Goal: Task Accomplishment & Management: Manage account settings

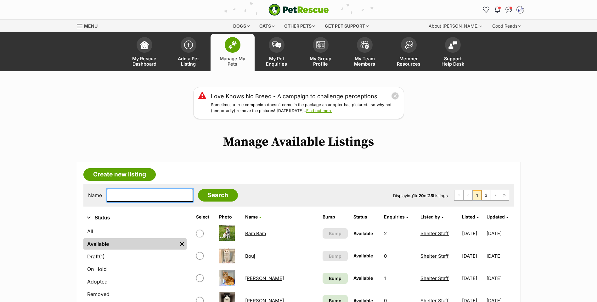
click at [164, 202] on input "text" at bounding box center [150, 195] width 86 height 13
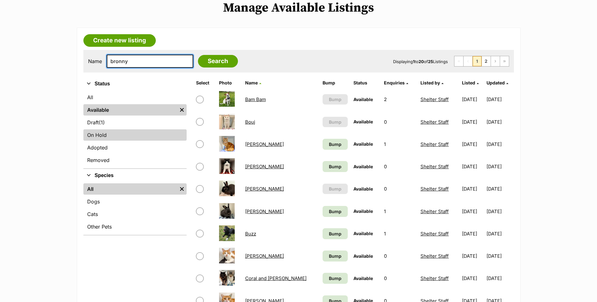
type input "bronny"
click at [128, 141] on link "On Hold" at bounding box center [134, 135] width 103 height 11
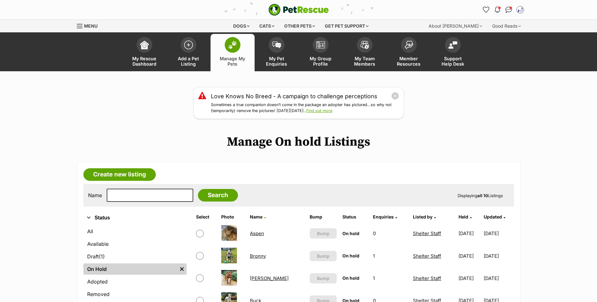
scroll to position [134, 0]
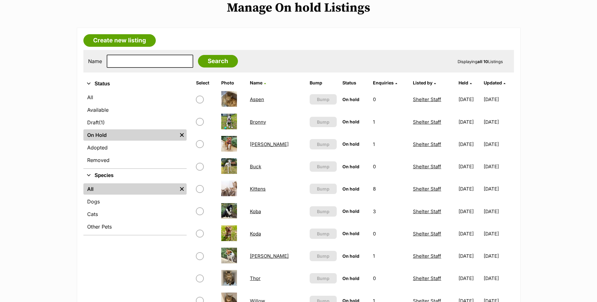
click at [255, 125] on link "Bronny" at bounding box center [258, 122] width 16 height 6
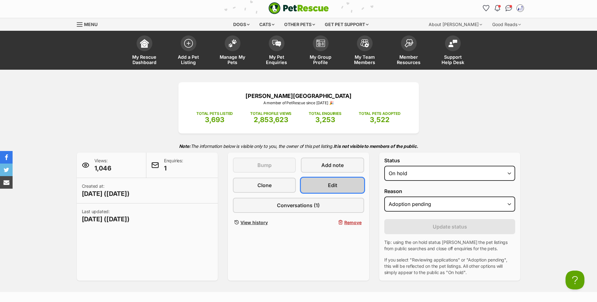
click at [336, 189] on span "Edit" at bounding box center [332, 186] width 9 height 8
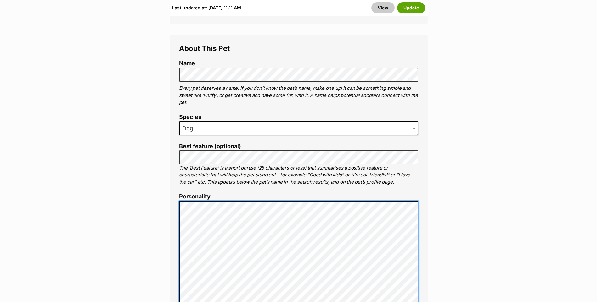
scroll to position [3, 0]
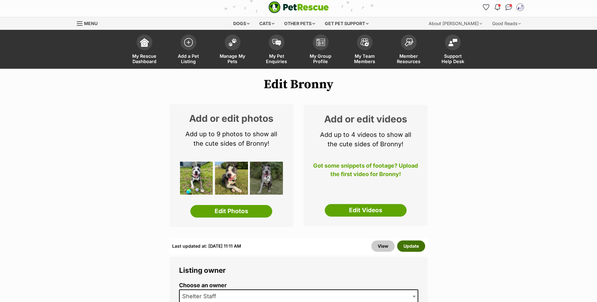
click at [414, 252] on button "Update" at bounding box center [411, 246] width 28 height 11
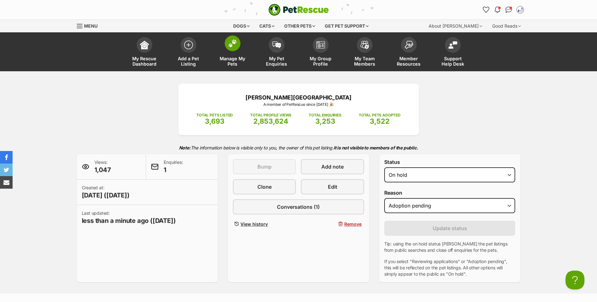
click at [235, 53] on link "Manage My Pets" at bounding box center [232, 52] width 44 height 37
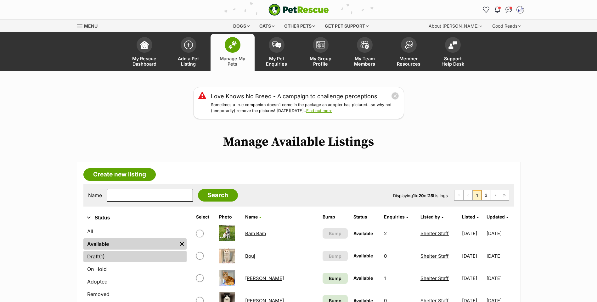
scroll to position [67, 0]
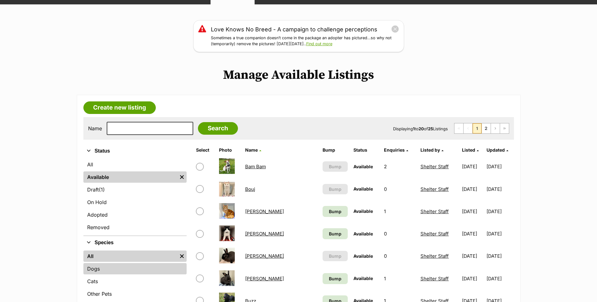
click at [129, 275] on link "Dogs" at bounding box center [134, 269] width 103 height 11
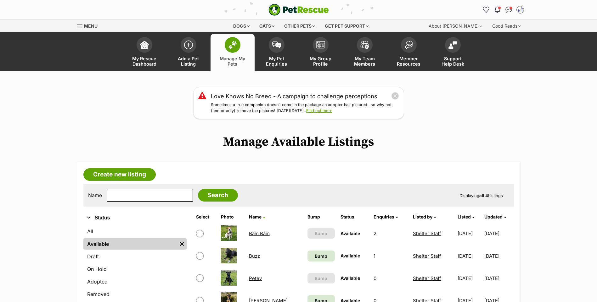
scroll to position [67, 0]
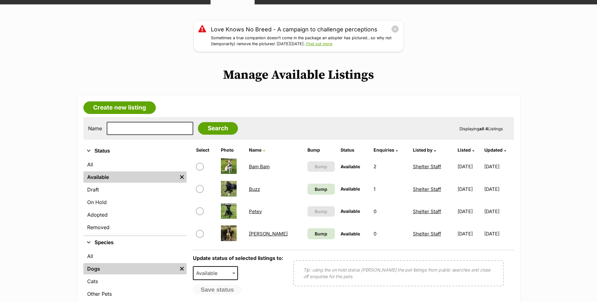
click at [257, 215] on link "Petey" at bounding box center [255, 212] width 13 height 6
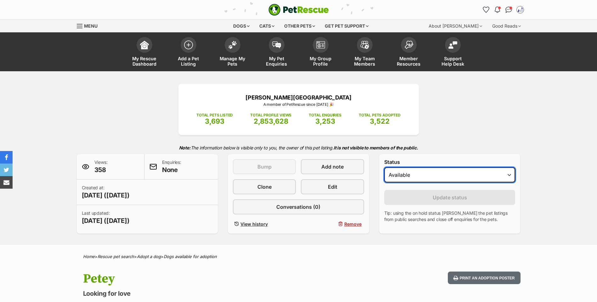
click at [406, 183] on select "Draft Available On hold Adopted" at bounding box center [449, 175] width 131 height 15
select select "rehomed"
click at [384, 176] on select "Draft Available On hold Adopted" at bounding box center [449, 175] width 131 height 15
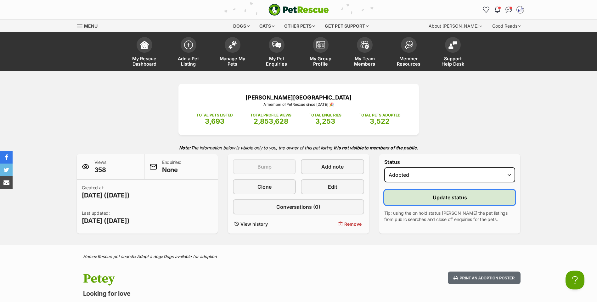
click at [410, 205] on button "Update status" at bounding box center [449, 197] width 131 height 15
